Goal: Information Seeking & Learning: Stay updated

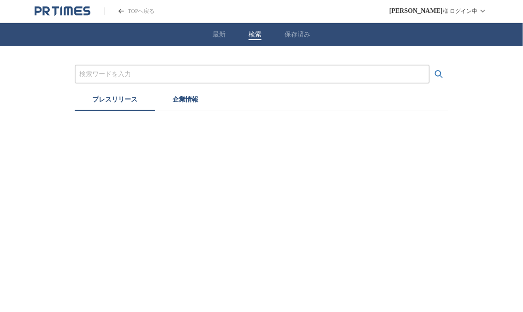
click at [252, 33] on button "検索" at bounding box center [254, 34] width 13 height 8
click at [166, 72] on input "プレスリリースおよび企業を検索する" at bounding box center [252, 74] width 346 height 10
type input "物流"
click at [434, 77] on icon "検索する" at bounding box center [438, 74] width 11 height 11
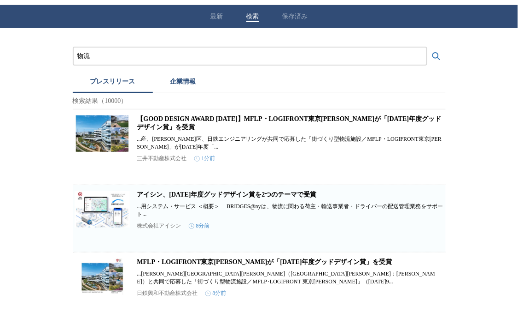
scroll to position [26, 0]
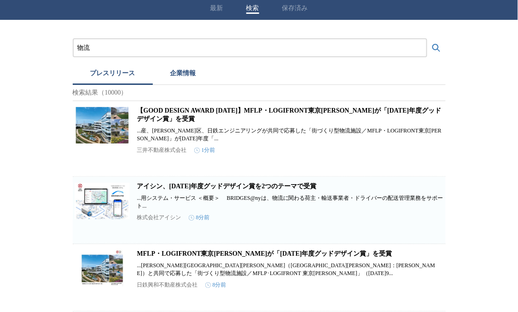
click at [153, 118] on link "【GOOD DESIGN AWARD [DATE]】MFLP・LOGIFRONT東京[PERSON_NAME]が「[DATE]年度グッドデザイン賞」を受賞" at bounding box center [289, 114] width 305 height 15
click at [161, 257] on link "MFLP・LOGIFRONT東京[PERSON_NAME]が「[DATE]年度グッドデザイン賞」を受賞" at bounding box center [264, 253] width 255 height 7
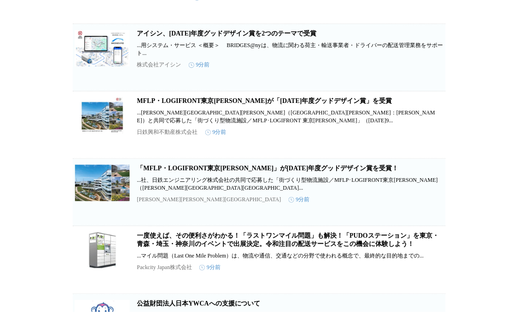
scroll to position [184, 0]
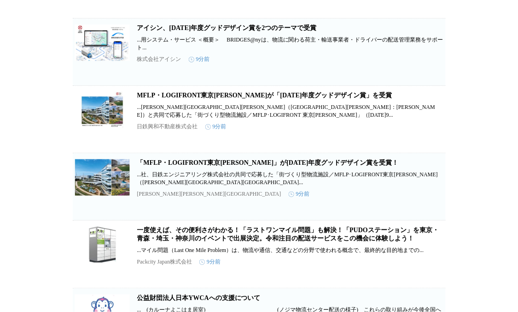
click at [163, 166] on link "「MFLP・LOGIFRONT東京[PERSON_NAME]」が[DATE]年度グッドデザイン賞を受賞！" at bounding box center [268, 162] width 262 height 7
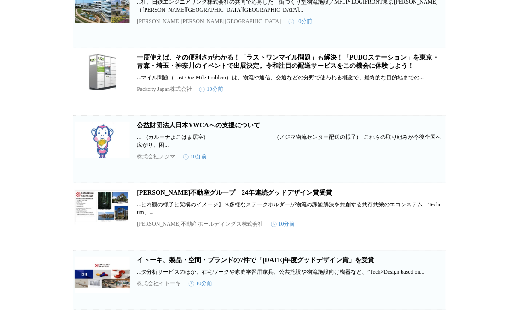
scroll to position [369, 0]
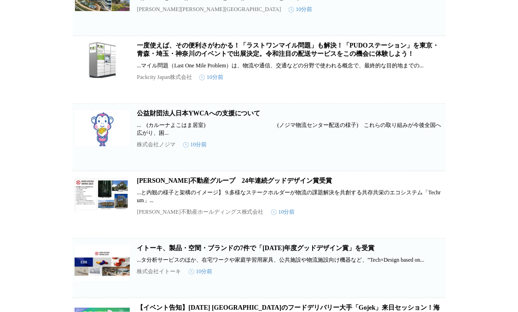
click at [203, 184] on link "[PERSON_NAME]不動産グループ　24年連続グッドデザイン賞受賞" at bounding box center [234, 180] width 195 height 7
click at [242, 57] on link "一度使えば、その便利さがわかる！「ラストワンマイル問題」も解決！「PUDOステーション」を東京・青森・埼玉・神奈川のイベントで出展決定。令和注目の配送サービス…" at bounding box center [288, 49] width 302 height 15
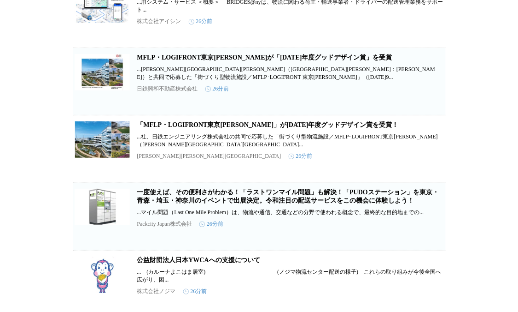
scroll to position [0, 0]
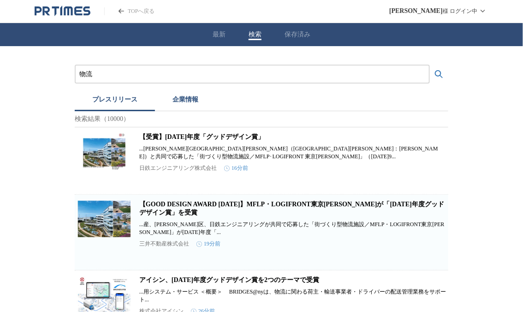
click at [219, 36] on button "最新" at bounding box center [218, 34] width 13 height 8
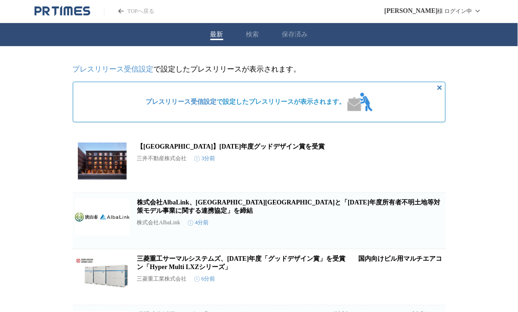
click at [256, 35] on button "検索" at bounding box center [253, 34] width 13 height 8
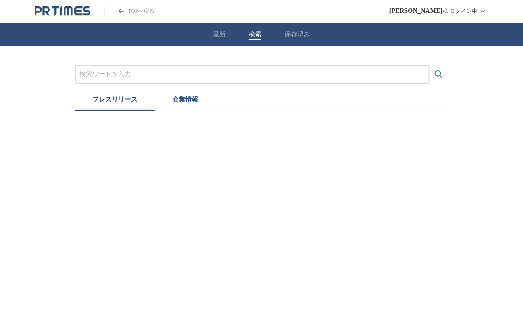
click at [152, 71] on input "プレスリリースおよび企業を検索する" at bounding box center [252, 74] width 346 height 10
type input "物流"
click at [441, 75] on icon "検索する" at bounding box center [438, 74] width 11 height 11
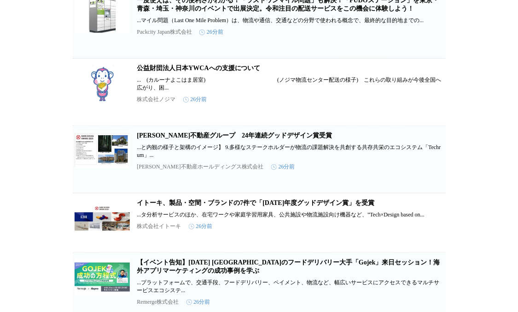
scroll to position [500, 0]
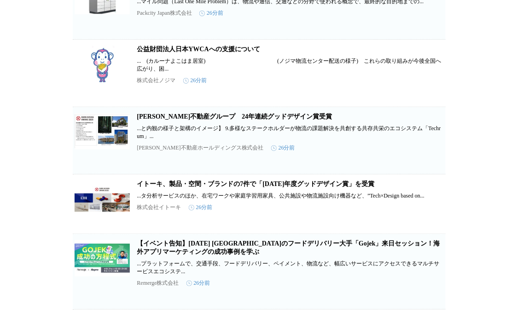
click at [180, 120] on link "[PERSON_NAME]不動産グループ　24年連続グッドデザイン賞受賞" at bounding box center [234, 116] width 195 height 7
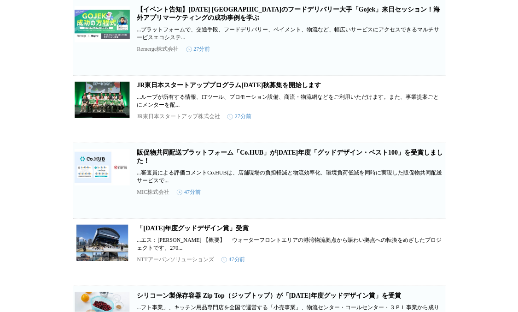
scroll to position [764, 0]
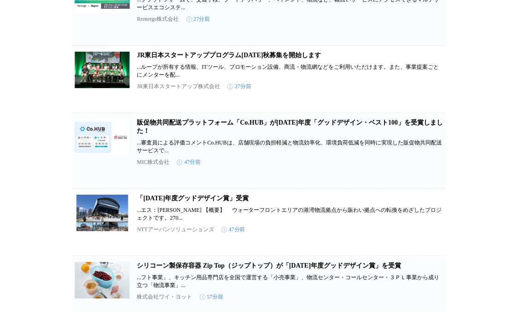
click at [172, 134] on link "販促物共同配送プラットフォーム「Co.HUB」が[DATE]年度「グッドデザイン・ベスト100」を受賞しました！" at bounding box center [290, 126] width 306 height 15
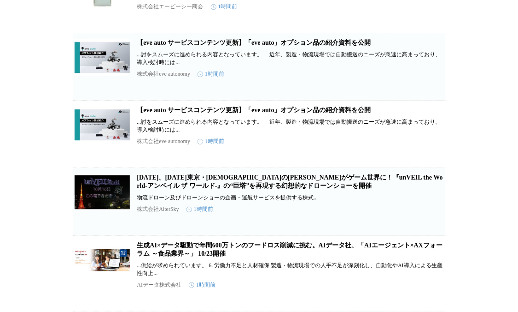
scroll to position [1422, 0]
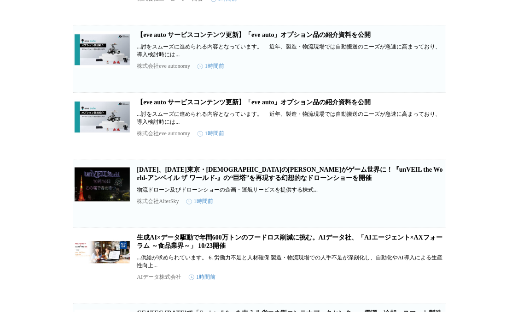
click at [163, 38] on link "【eve auto サービスコンテンツ更新】「eve auto」オプション品の紹介資料を公開" at bounding box center [254, 34] width 234 height 7
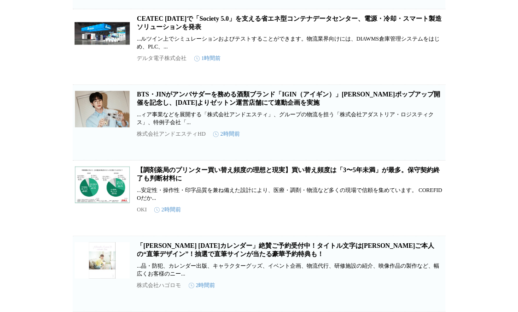
scroll to position [0, 0]
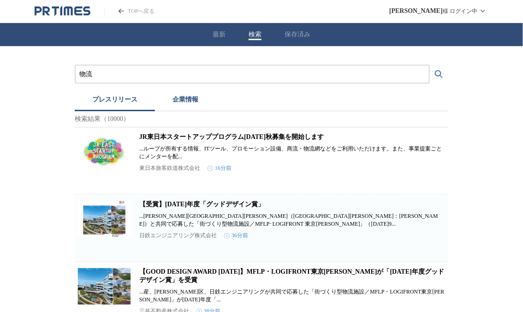
click at [216, 34] on button "最新" at bounding box center [218, 34] width 13 height 8
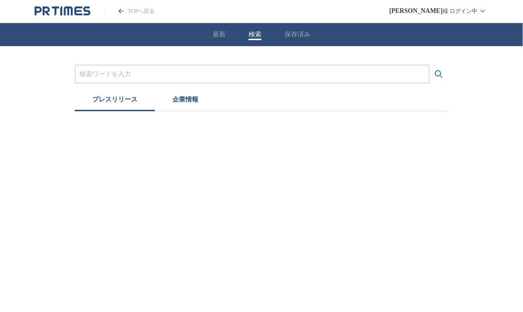
click at [258, 35] on button "検索" at bounding box center [254, 34] width 13 height 8
click at [174, 73] on input "プレスリリースおよび企業を検索する" at bounding box center [252, 74] width 346 height 10
type input "物流"
click at [435, 74] on icon "検索する" at bounding box center [439, 74] width 8 height 8
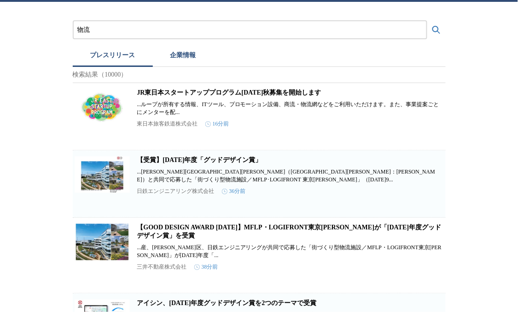
scroll to position [53, 0]
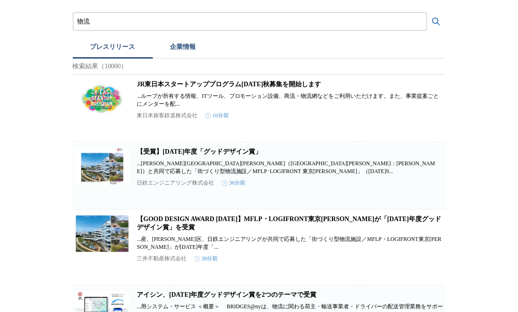
click at [194, 88] on link "JR東日本スタートアッププログラム[DATE]秋募集を開始します" at bounding box center [229, 84] width 184 height 7
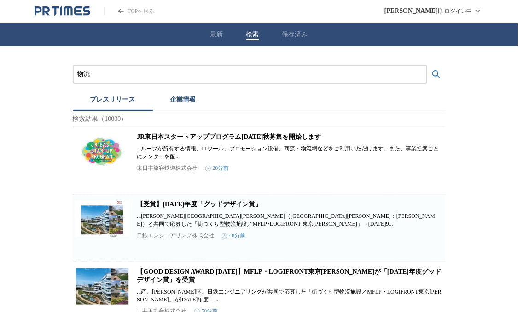
scroll to position [0, 0]
click at [221, 34] on button "最新" at bounding box center [217, 34] width 13 height 8
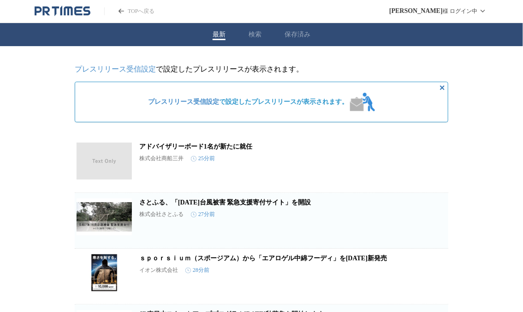
click at [254, 37] on button "検索" at bounding box center [254, 34] width 13 height 8
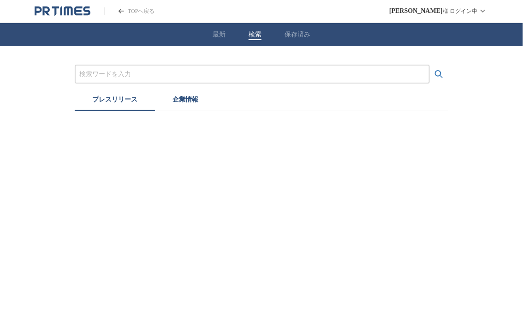
click at [159, 81] on div at bounding box center [252, 74] width 355 height 19
click at [135, 76] on input "プレスリリースおよび企業を検索する" at bounding box center [252, 74] width 346 height 10
type input "物流"
click at [440, 74] on icon "検索する" at bounding box center [439, 74] width 8 height 8
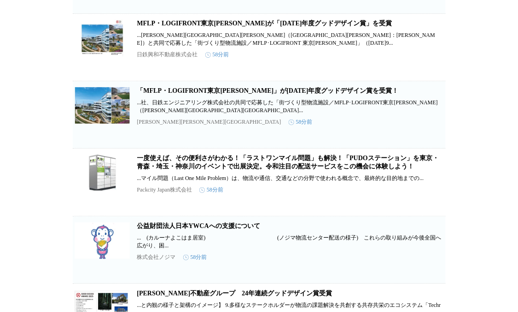
scroll to position [421, 0]
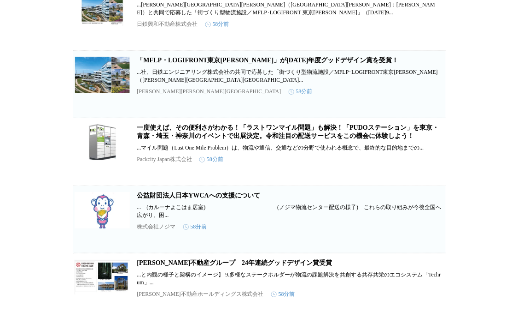
click at [249, 139] on link "一度使えば、その便利さがわかる！「ラストワンマイル問題」も解決！「PUDOステーション」を東京・青森・埼玉・神奈川のイベントで出展決定。令和注目の配送サービス…" at bounding box center [288, 131] width 302 height 15
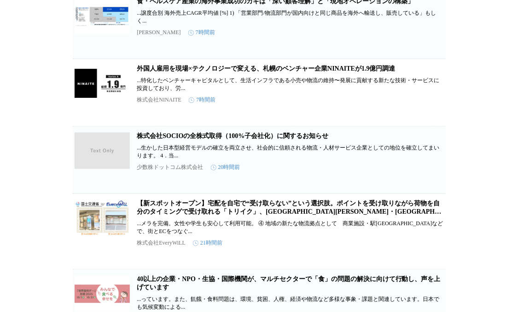
scroll to position [4330, 0]
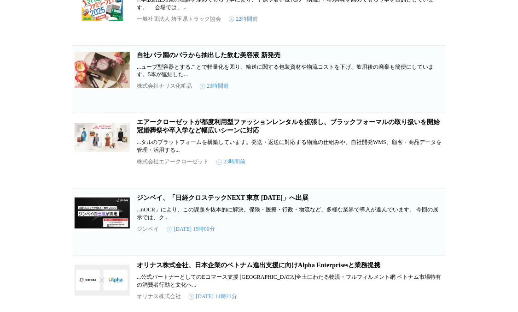
scroll to position [4655, 0]
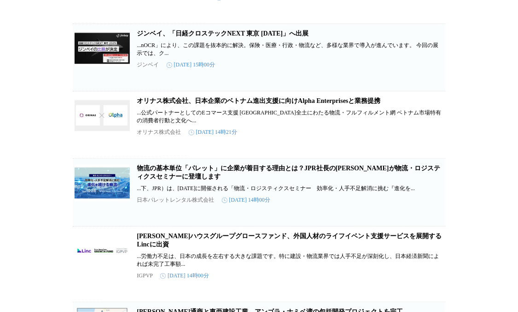
scroll to position [4962, 0]
